Goal: Find contact information: Find contact information

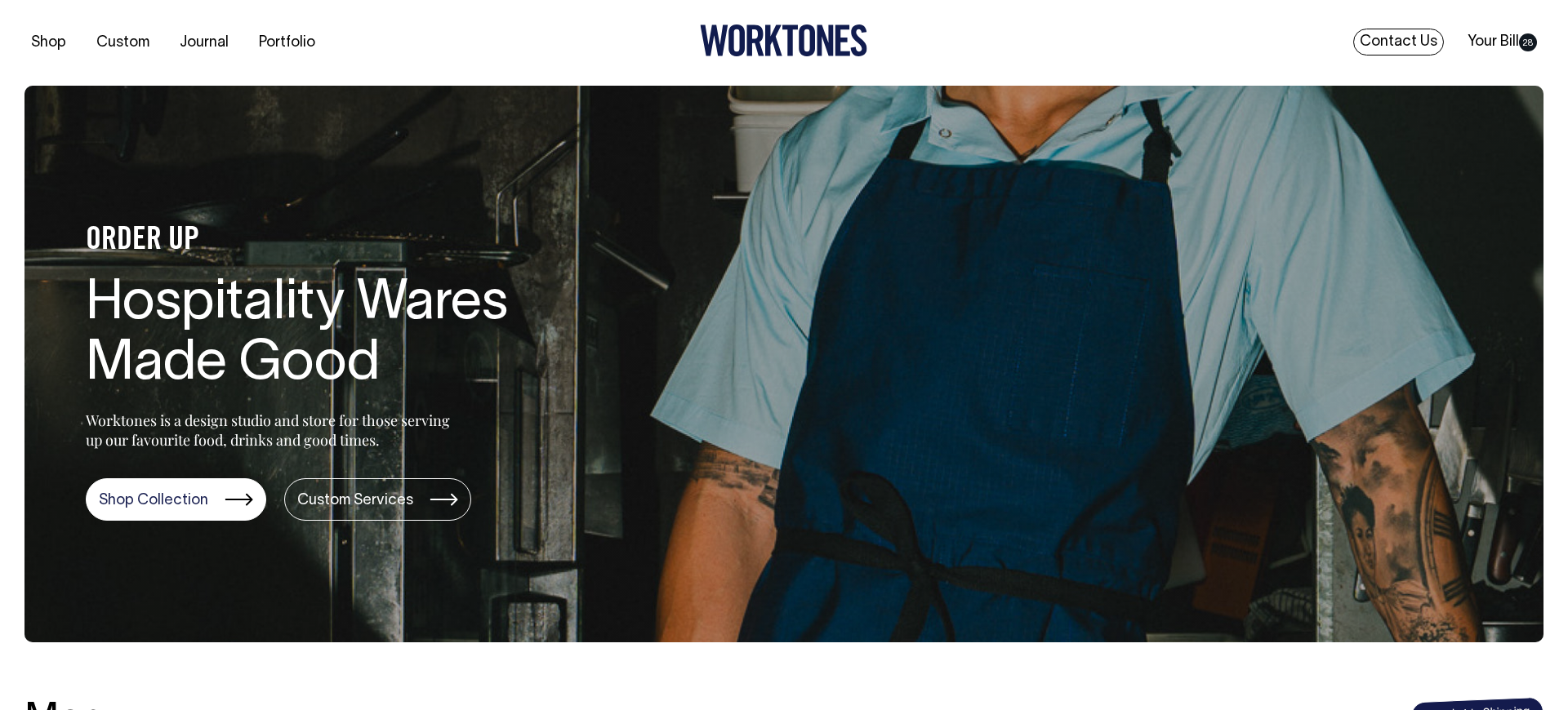
click at [1387, 42] on link "Contact Us" at bounding box center [1398, 42] width 91 height 27
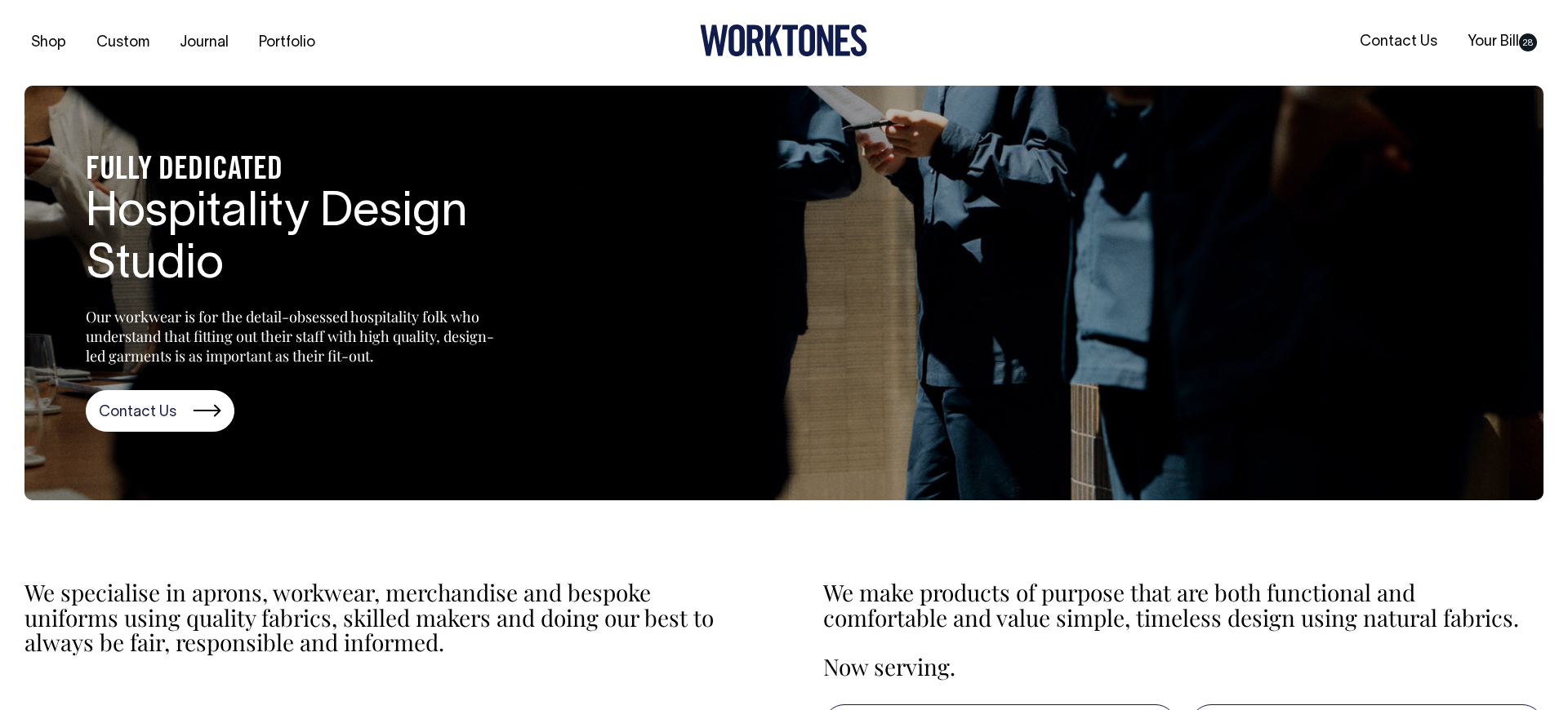
drag, startPoint x: 309, startPoint y: 522, endPoint x: 321, endPoint y: 508, distance: 18.4
click at [309, 521] on section "We specialise in aprons, workwear, merchandise and bespoke uniforms using quali…" at bounding box center [784, 651] width 1519 height 271
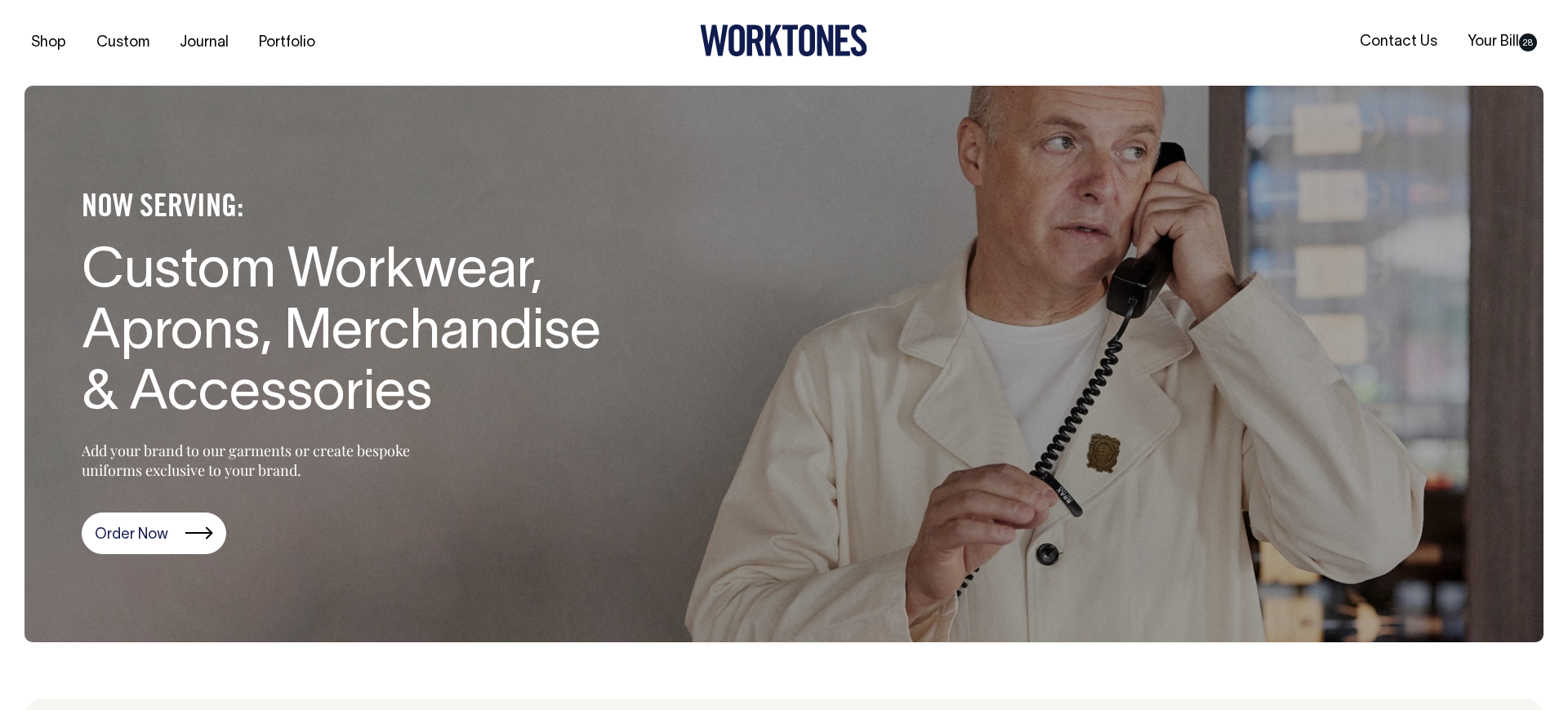
drag, startPoint x: 146, startPoint y: 213, endPoint x: 463, endPoint y: 531, distance: 449.0
click at [463, 534] on div "NOW SERVING: Custom Workwear, Aprons, Merchandise & Accessories Add your brand …" at bounding box center [348, 363] width 645 height 381
click at [595, 427] on div "NOW SERVING: Custom Workwear, Aprons, Merchandise & Accessories Add your brand …" at bounding box center [348, 363] width 645 height 381
